Goal: Obtain resource: Obtain resource

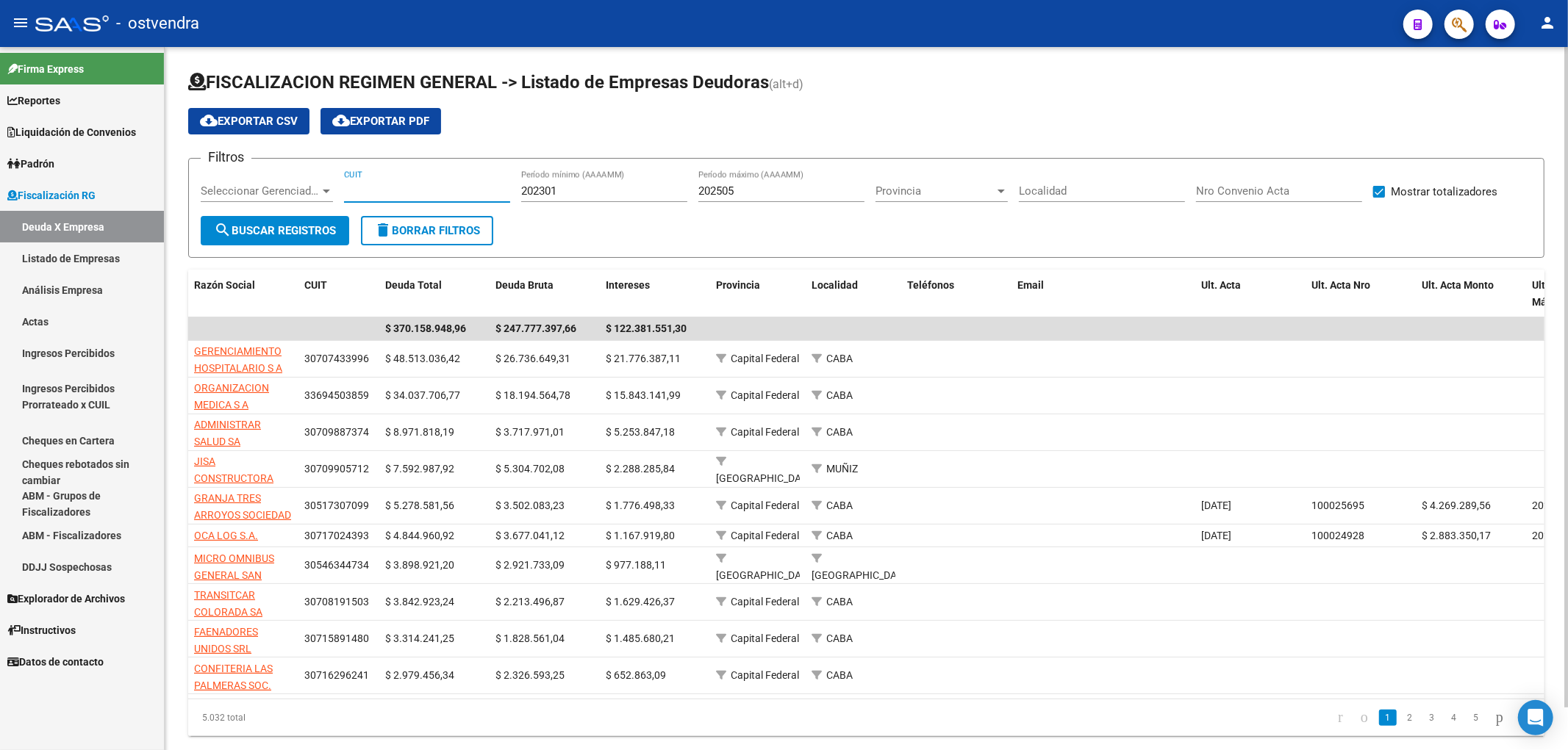
click at [369, 191] on input "CUIT" at bounding box center [428, 191] width 167 height 13
paste input "30-71806503-4"
type input "30-71806503-4"
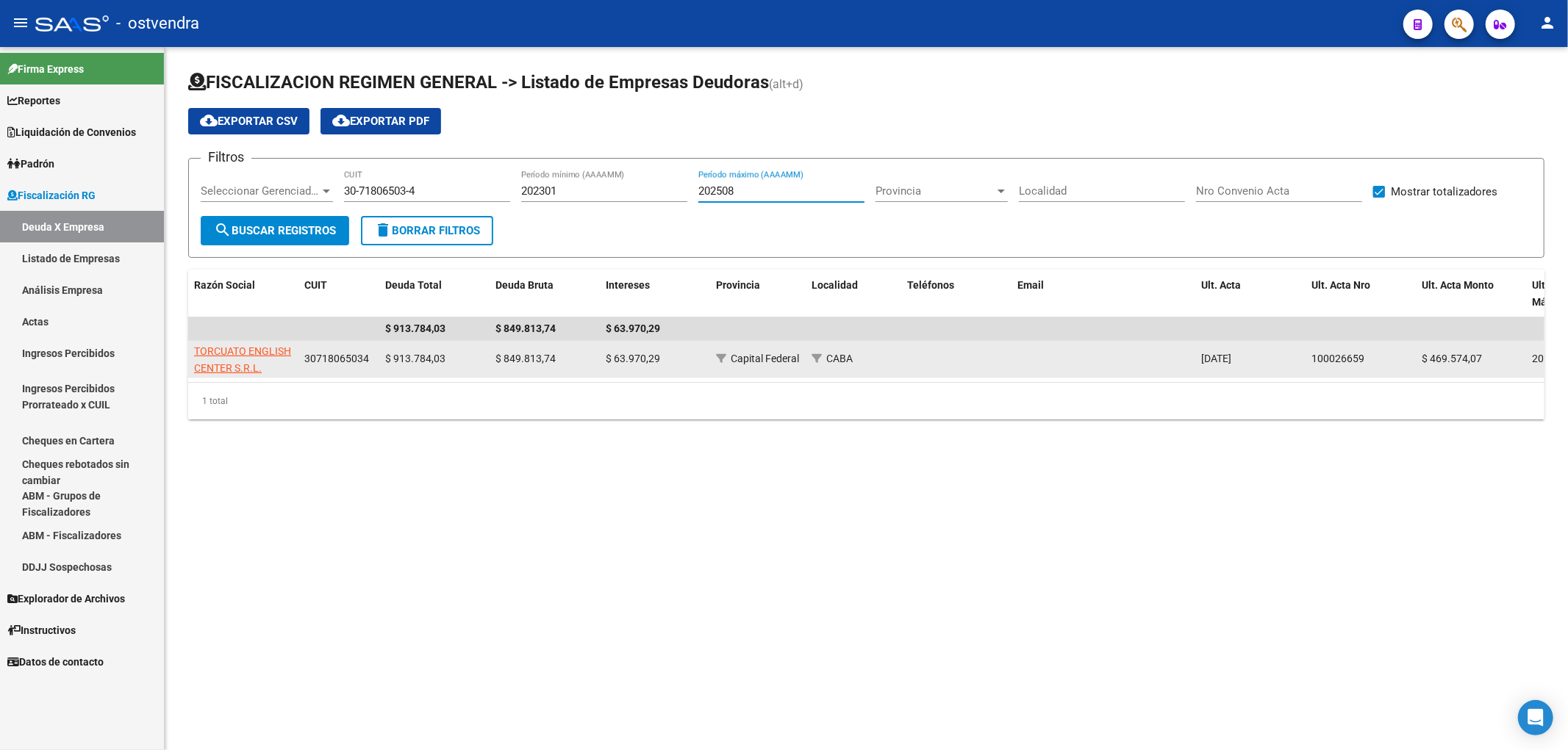
type input "202508"
click at [221, 350] on span "TORCUATO ENGLISH CENTER S.R.L." at bounding box center [242, 359] width 97 height 29
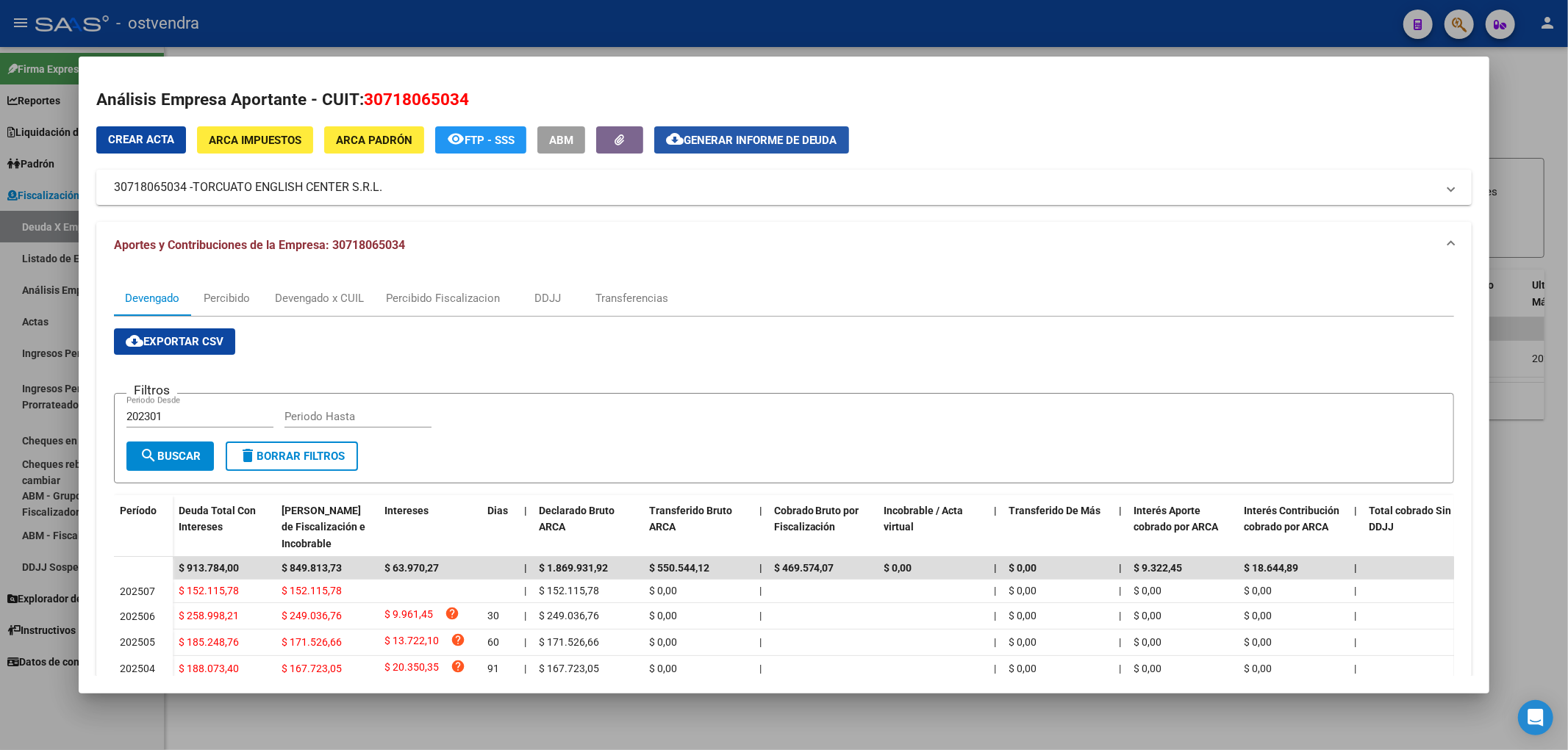
click at [709, 139] on span "Generar informe de deuda" at bounding box center [760, 140] width 153 height 13
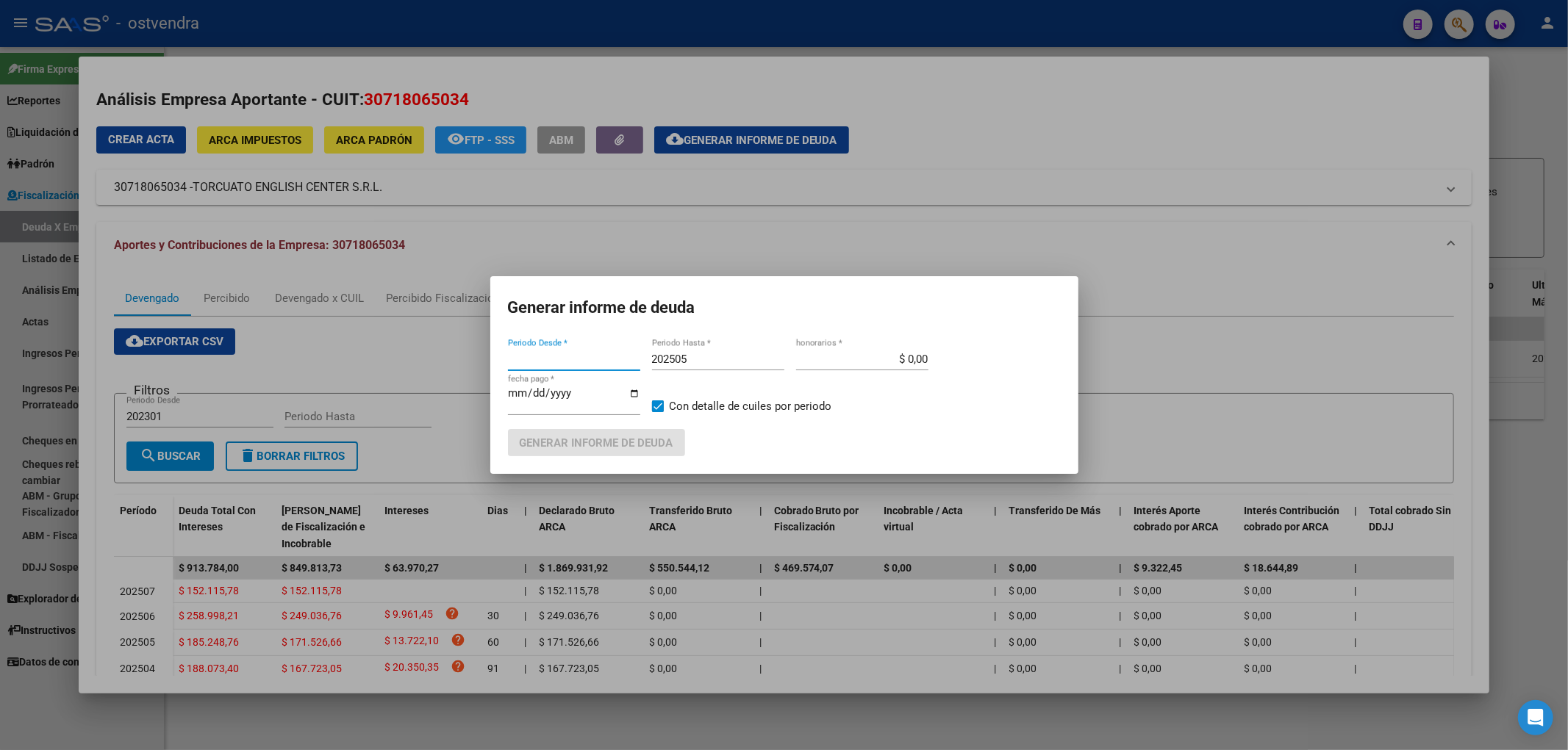
type input "202503"
click at [699, 357] on input "202505" at bounding box center [718, 359] width 132 height 13
type input "202508"
type input "[DATE]"
click at [630, 447] on span "Generar informe de deuda" at bounding box center [596, 442] width 153 height 13
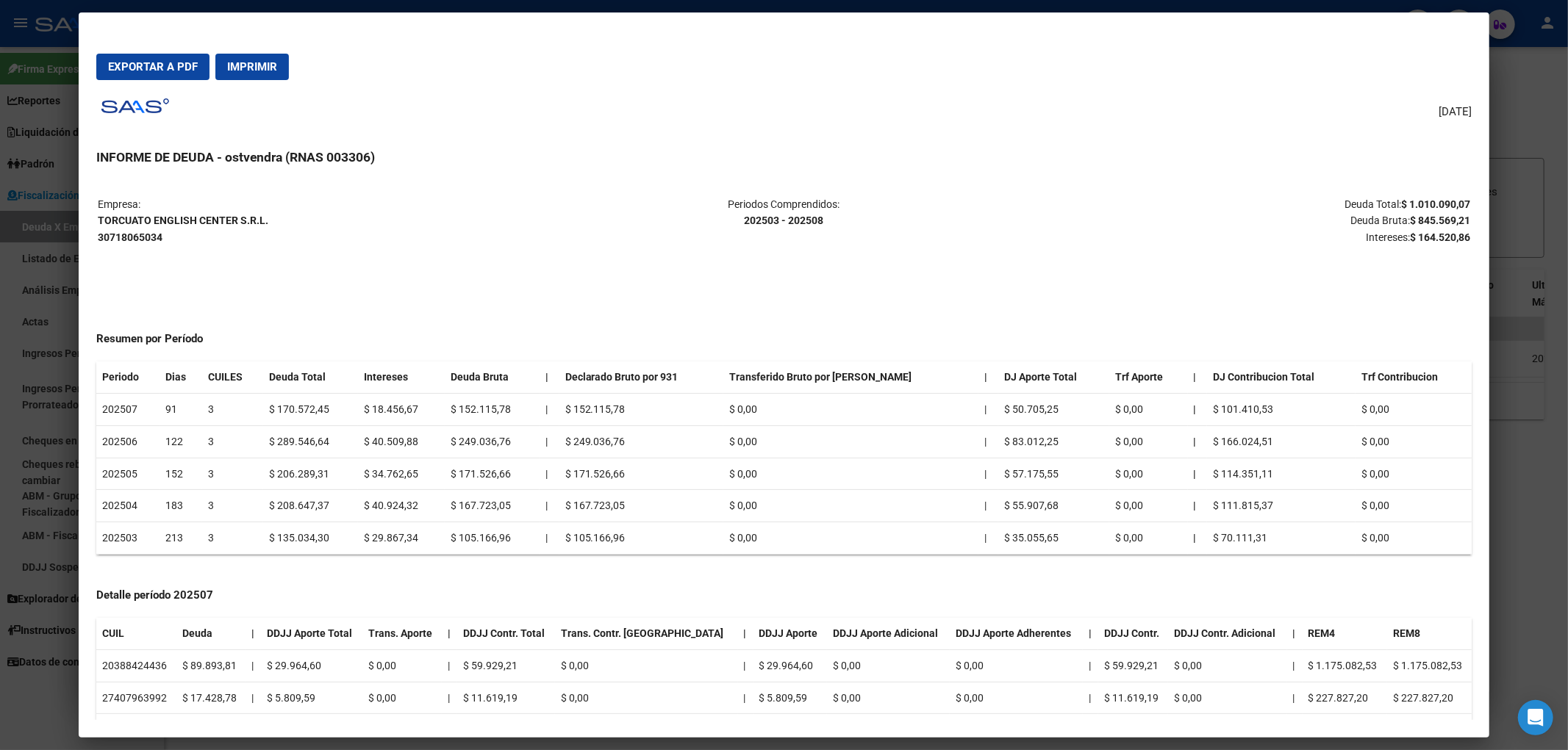
click at [178, 70] on span "Exportar a PDF" at bounding box center [153, 67] width 89 height 13
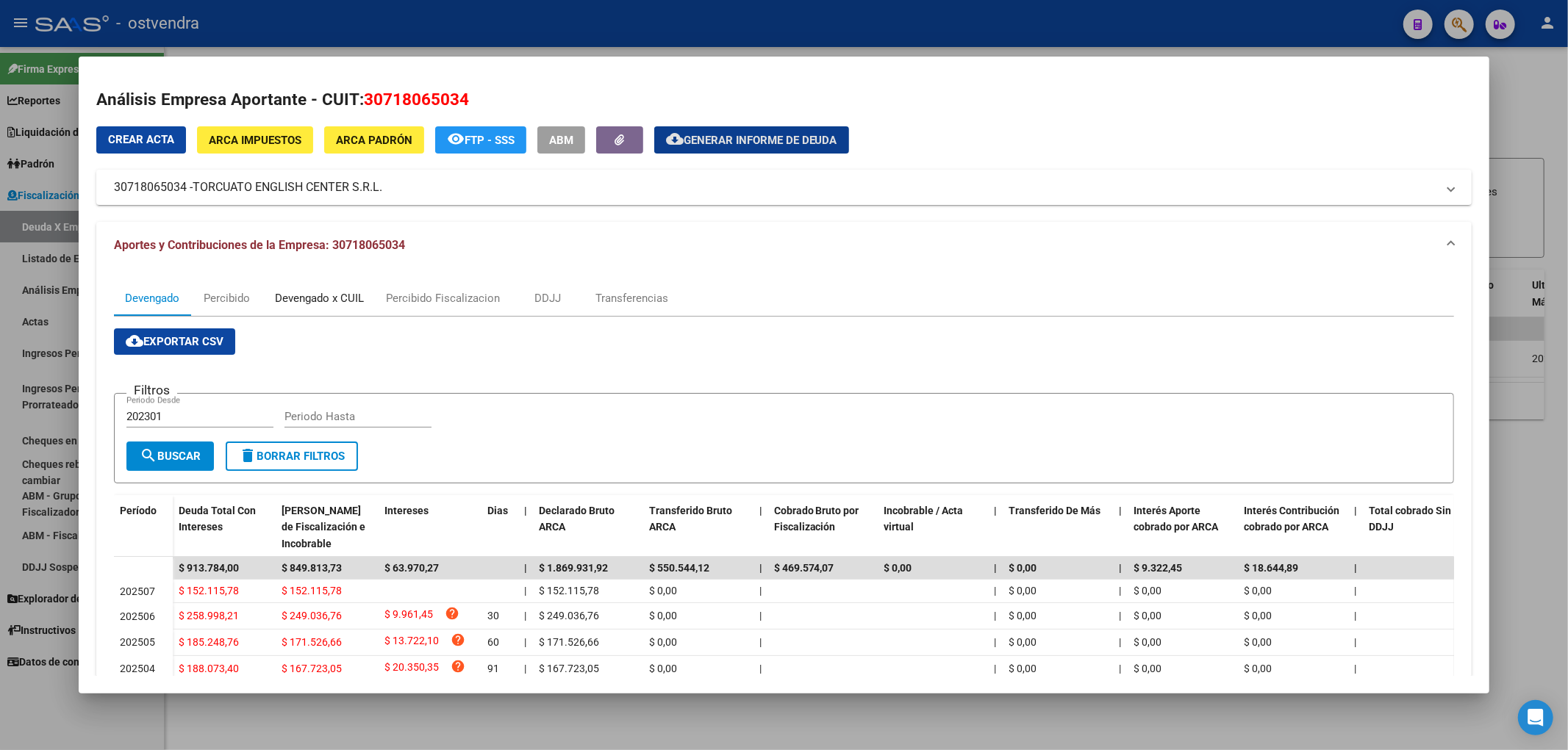
click at [335, 295] on div "Devengado x CUIL" at bounding box center [319, 298] width 89 height 16
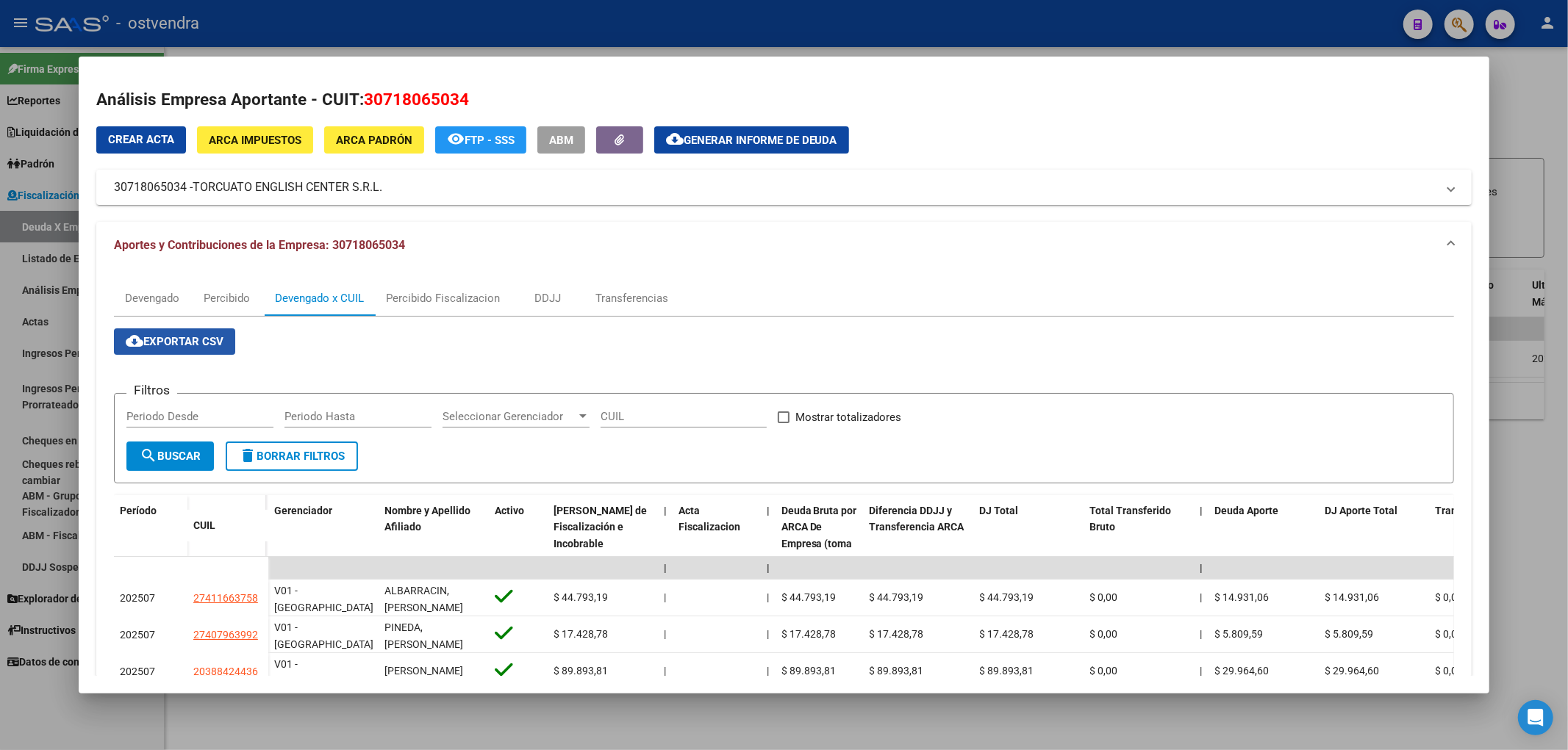
click at [203, 347] on span "cloud_download Exportar CSV" at bounding box center [174, 341] width 98 height 13
